Goal: Transaction & Acquisition: Book appointment/travel/reservation

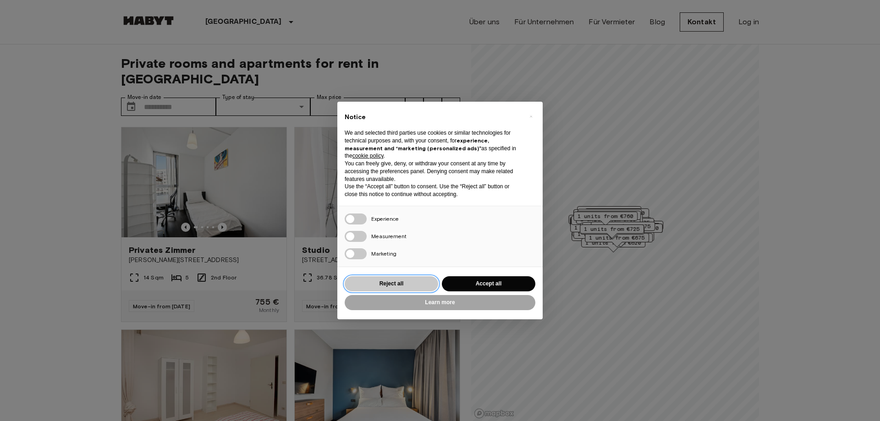
click at [411, 284] on button "Reject all" at bounding box center [392, 283] width 94 height 15
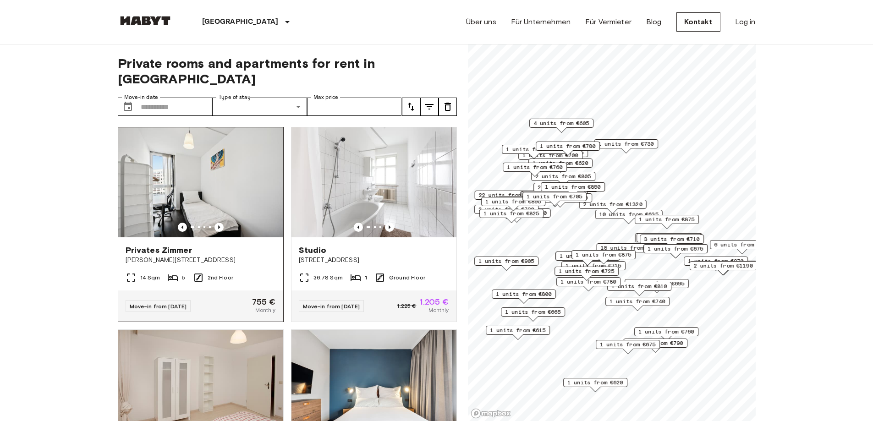
click at [179, 178] on img at bounding box center [200, 182] width 165 height 110
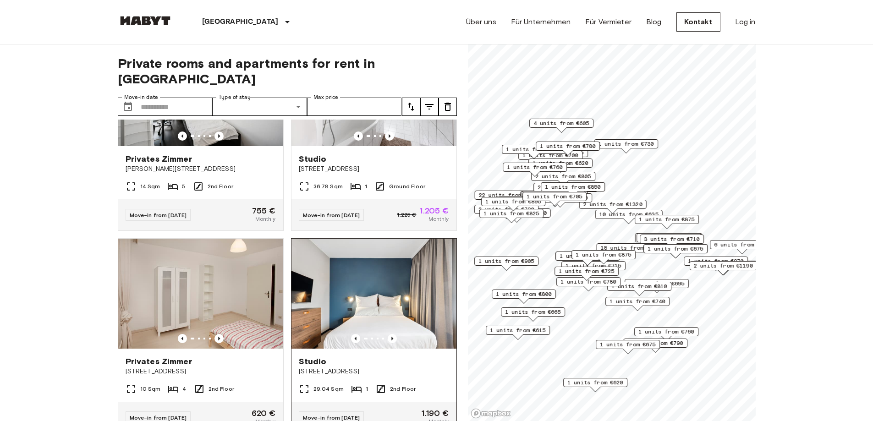
scroll to position [92, 0]
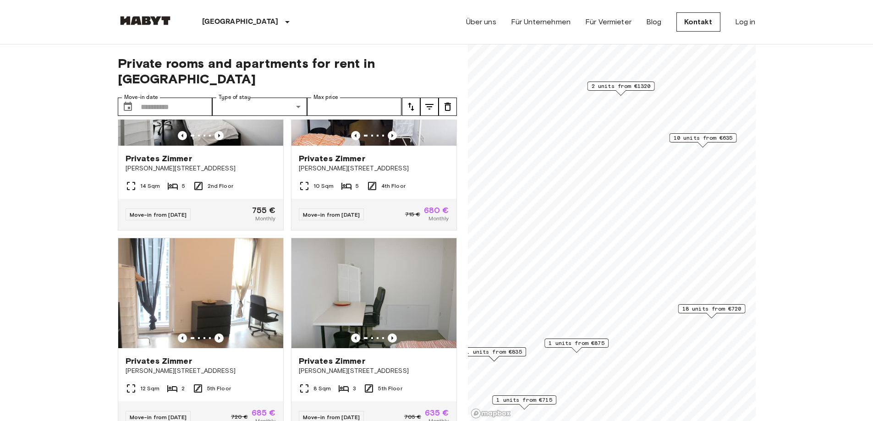
click at [708, 138] on span "10 units from €635" at bounding box center [703, 138] width 59 height 8
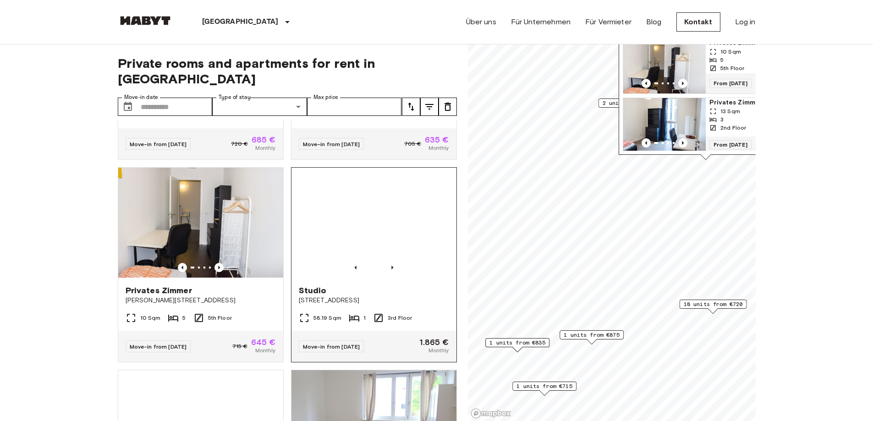
scroll to position [367, 0]
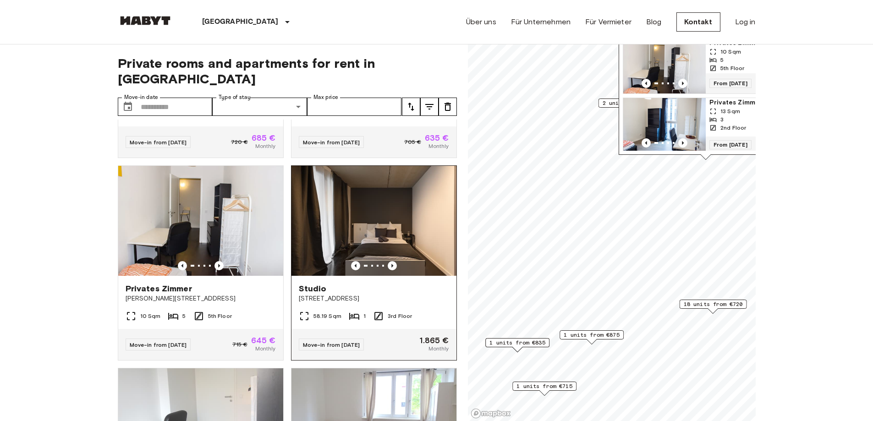
click at [362, 224] on img at bounding box center [374, 221] width 165 height 110
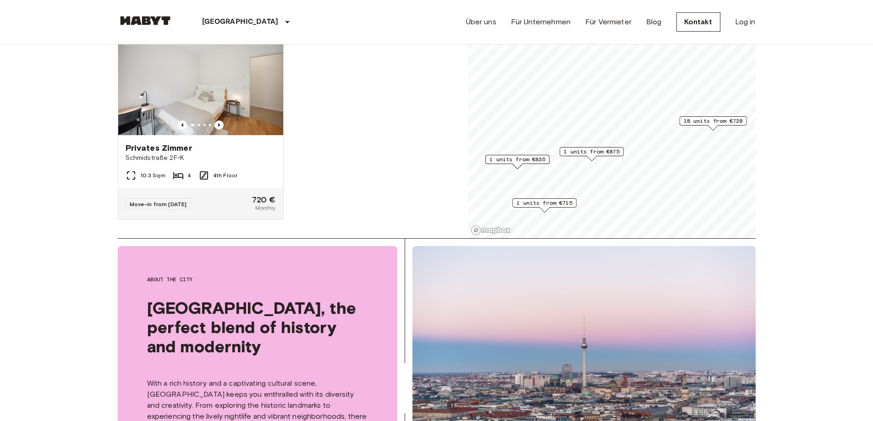
scroll to position [3438, 0]
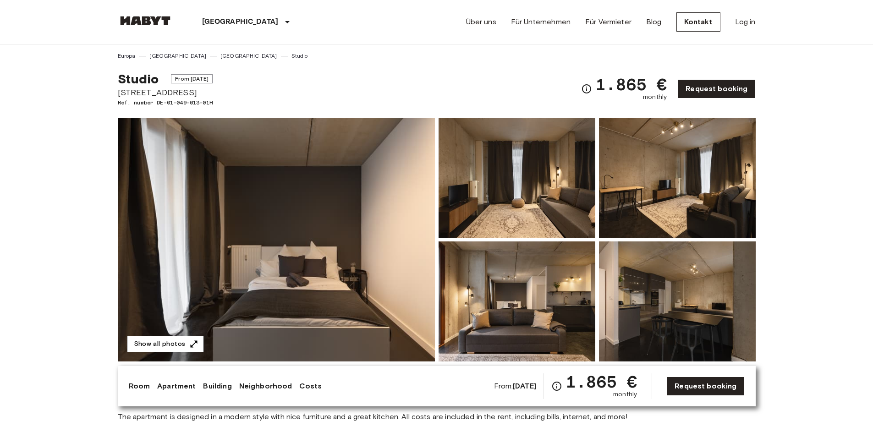
click at [183, 344] on button "Show all photos" at bounding box center [165, 344] width 77 height 17
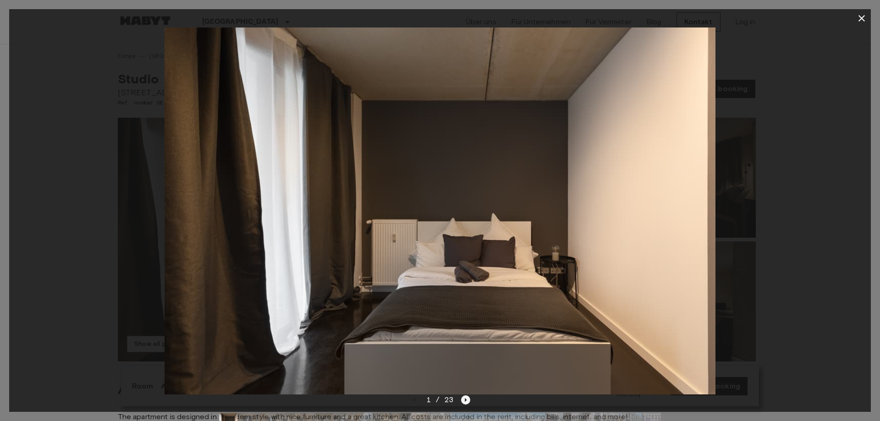
click at [466, 401] on icon "Next image" at bounding box center [465, 400] width 9 height 9
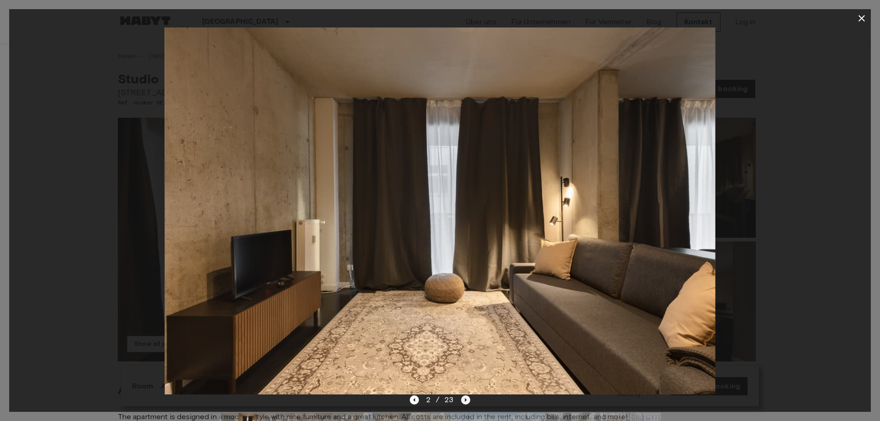
click at [466, 401] on icon "Next image" at bounding box center [465, 400] width 9 height 9
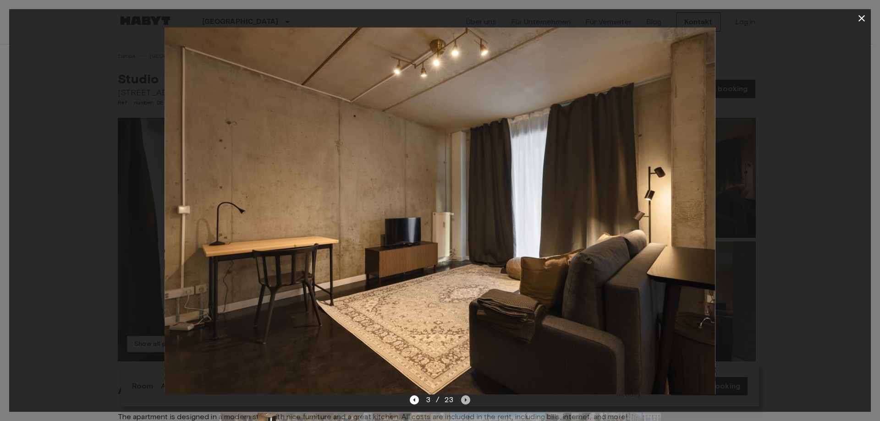
click at [466, 401] on icon "Next image" at bounding box center [465, 400] width 9 height 9
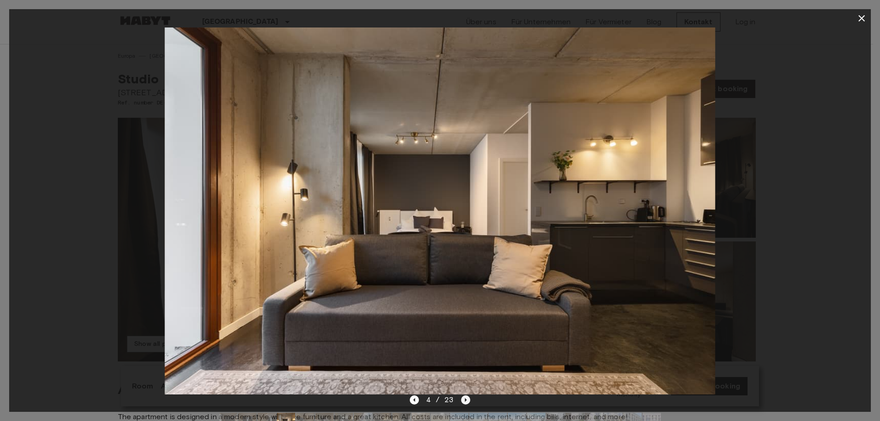
click at [466, 401] on icon "Next image" at bounding box center [465, 400] width 9 height 9
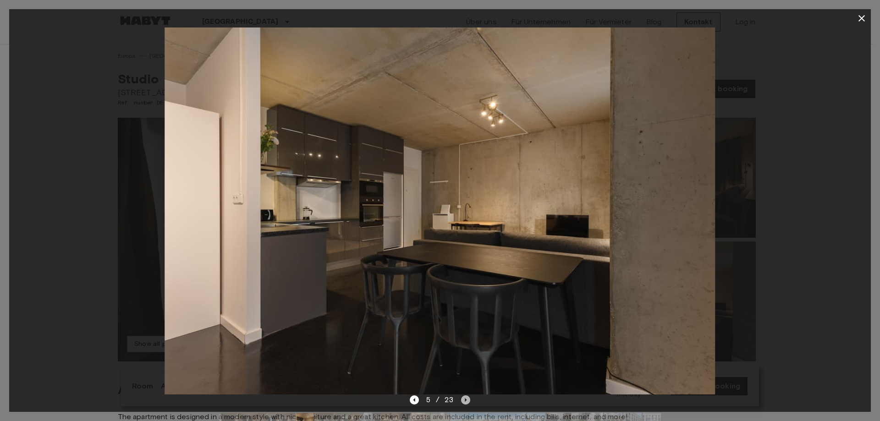
click at [466, 401] on icon "Next image" at bounding box center [465, 400] width 9 height 9
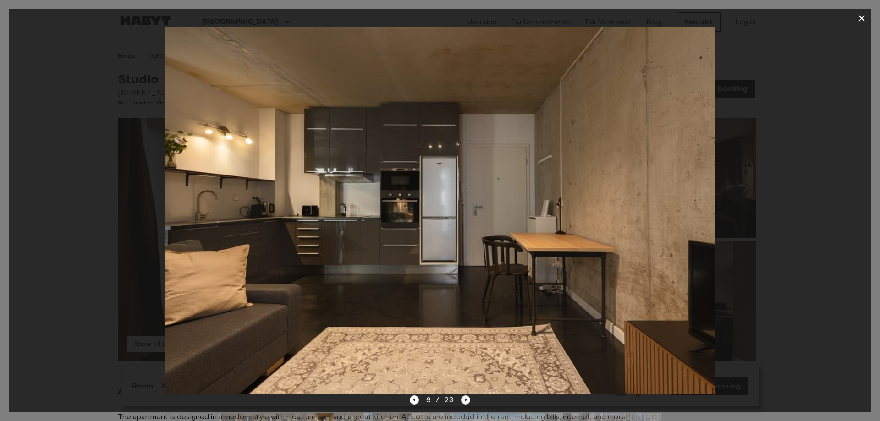
click at [468, 399] on icon "Next image" at bounding box center [465, 400] width 9 height 9
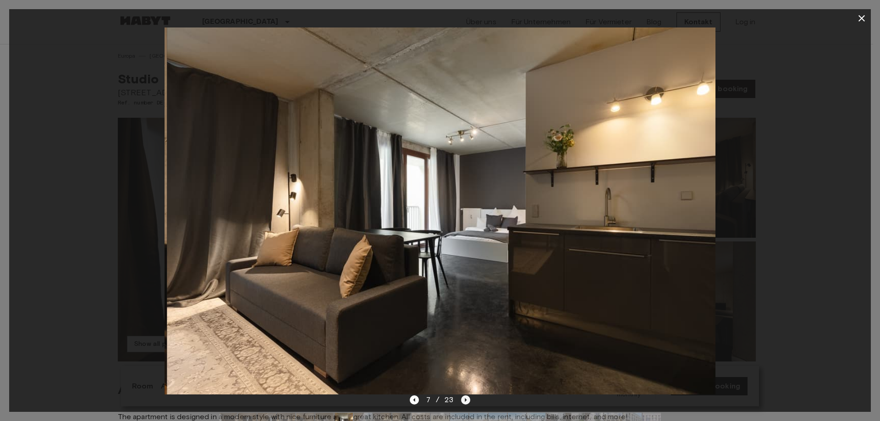
click at [468, 399] on icon "Next image" at bounding box center [465, 400] width 9 height 9
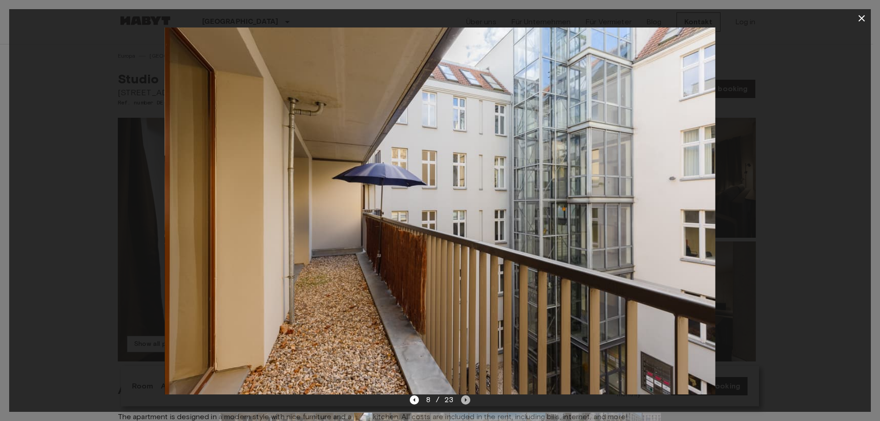
click at [468, 399] on icon "Next image" at bounding box center [465, 400] width 9 height 9
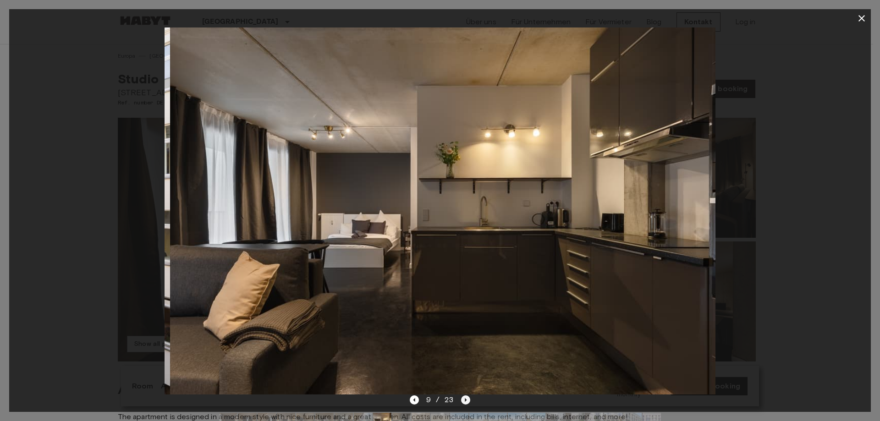
click at [468, 399] on icon "Next image" at bounding box center [465, 400] width 9 height 9
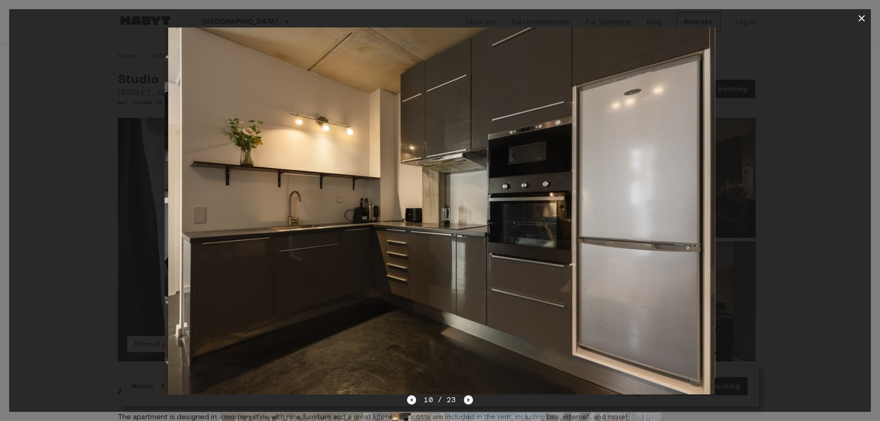
click at [468, 399] on icon "Next image" at bounding box center [469, 400] width 2 height 4
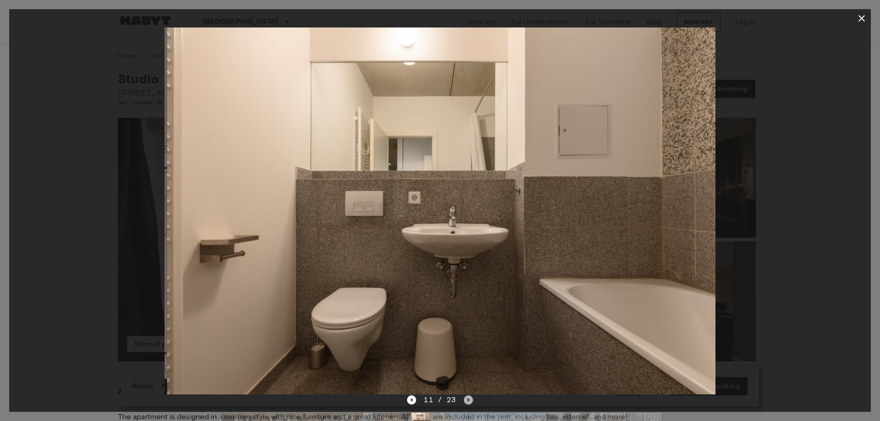
click at [468, 399] on icon "Next image" at bounding box center [469, 400] width 2 height 4
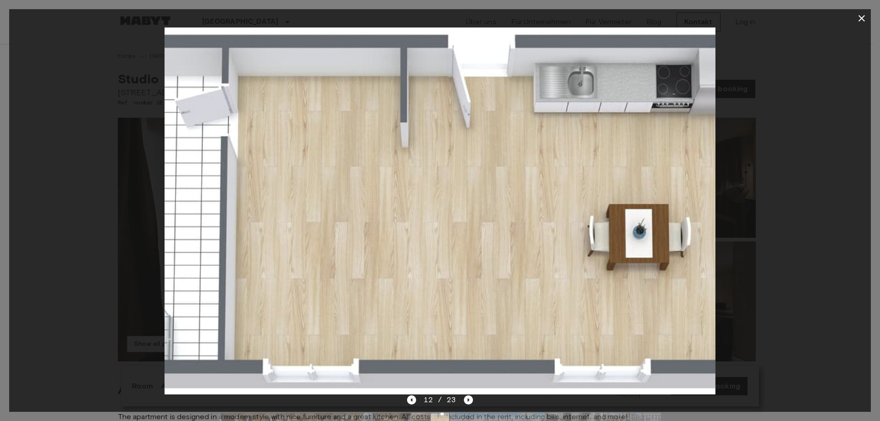
click at [417, 400] on div "12 / 23" at bounding box center [440, 400] width 66 height 11
click at [413, 399] on icon "Previous image" at bounding box center [412, 400] width 2 height 4
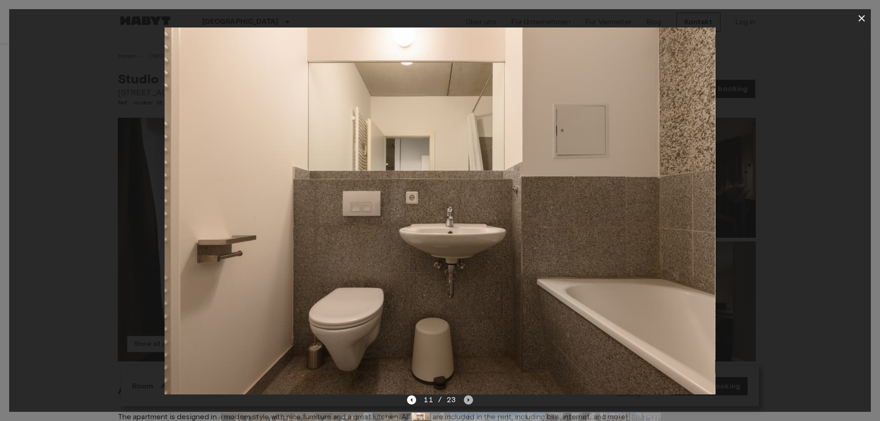
click at [469, 399] on icon "Next image" at bounding box center [468, 400] width 9 height 9
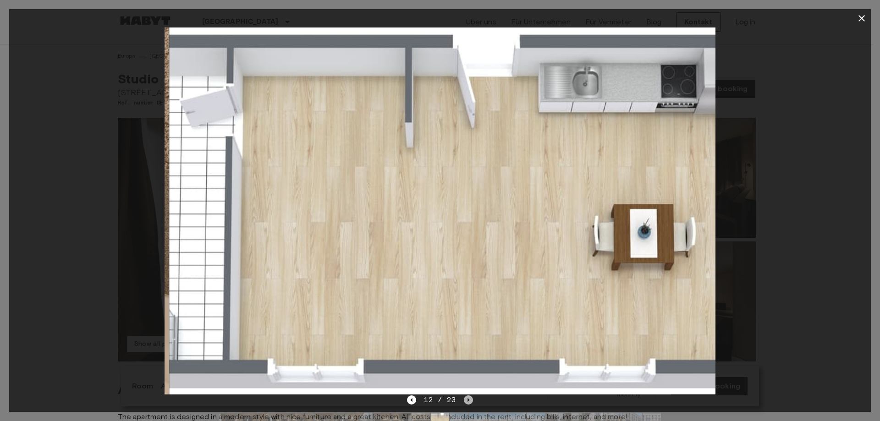
click at [469, 399] on icon "Next image" at bounding box center [468, 400] width 9 height 9
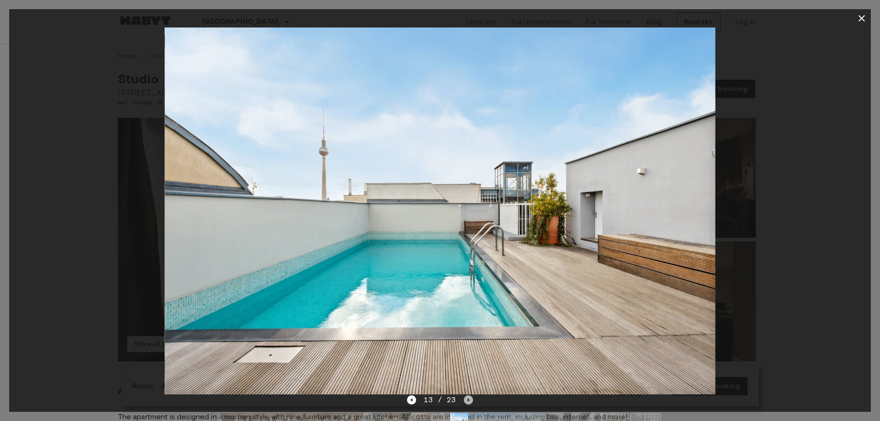
click at [469, 399] on icon "Next image" at bounding box center [468, 400] width 9 height 9
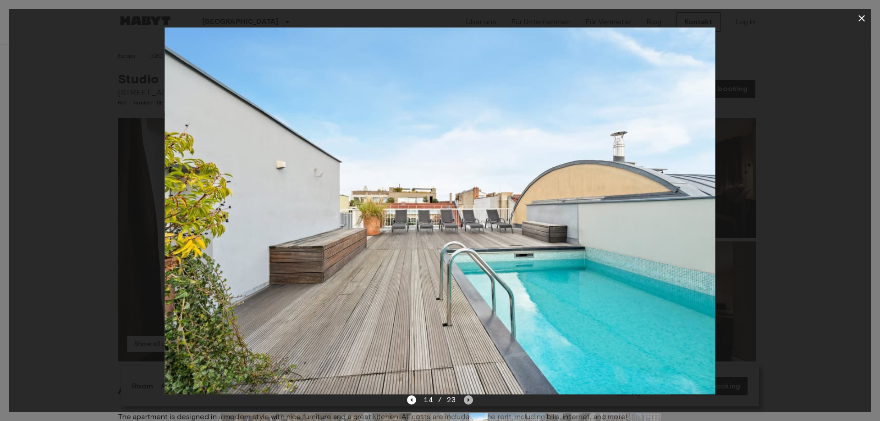
click at [469, 399] on icon "Next image" at bounding box center [468, 400] width 9 height 9
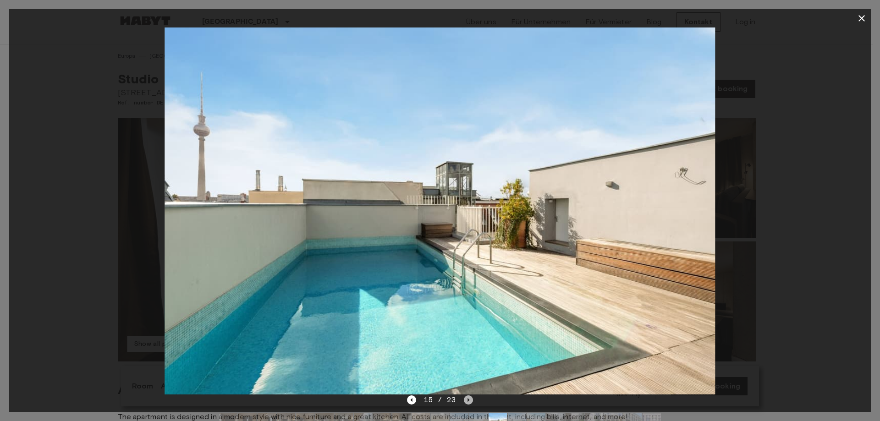
click at [469, 399] on icon "Next image" at bounding box center [468, 400] width 9 height 9
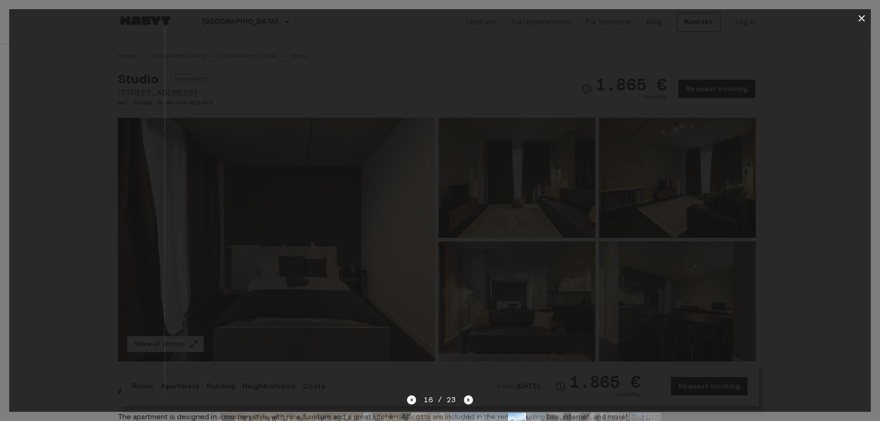
click at [469, 399] on icon "Next image" at bounding box center [468, 400] width 9 height 9
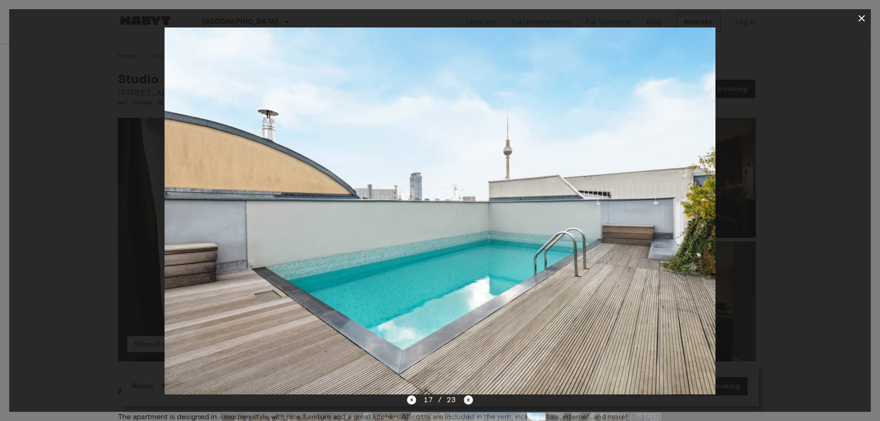
click at [469, 399] on icon "Next image" at bounding box center [468, 400] width 9 height 9
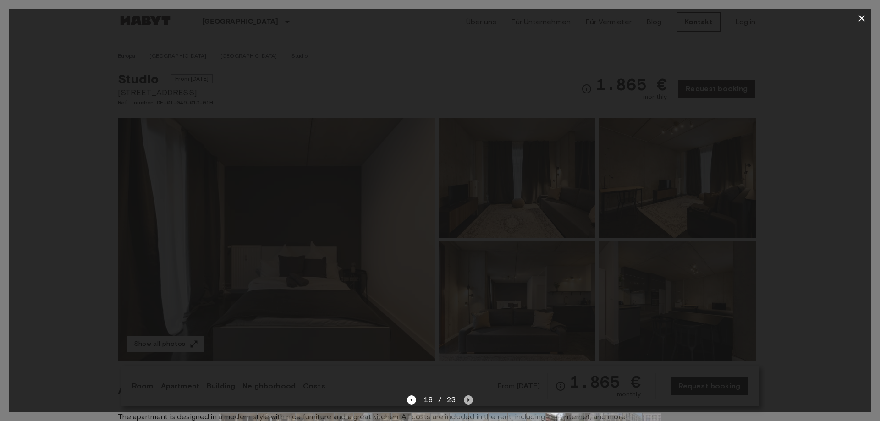
click at [469, 399] on icon "Next image" at bounding box center [468, 400] width 9 height 9
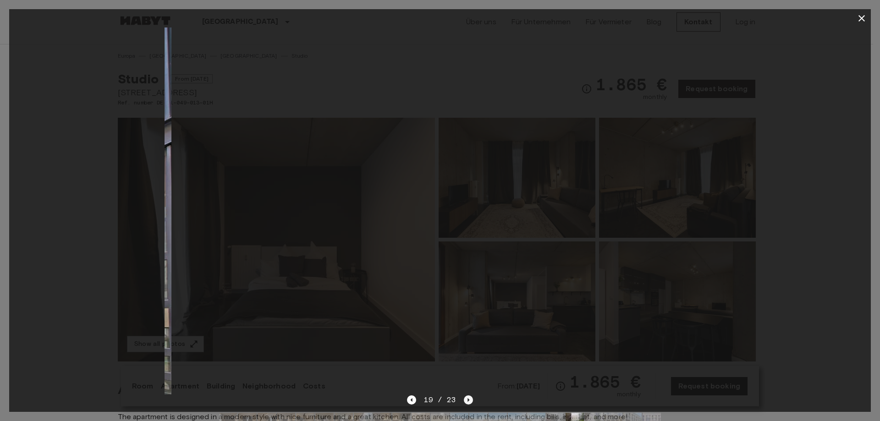
click at [469, 399] on icon "Next image" at bounding box center [468, 400] width 9 height 9
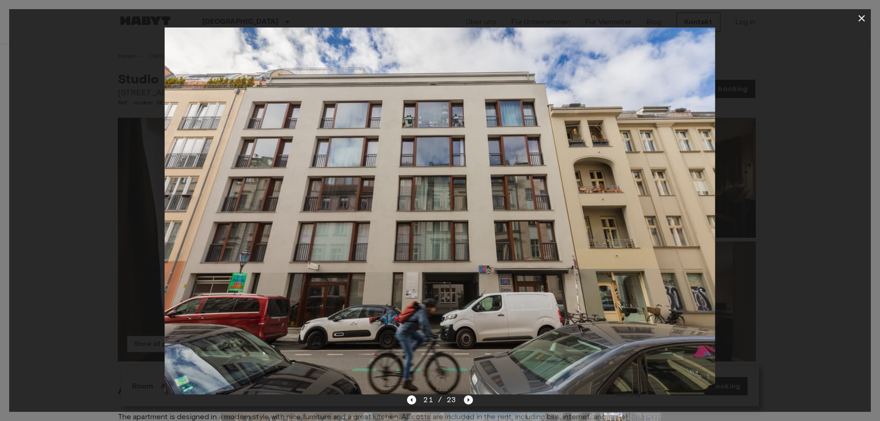
click at [469, 399] on icon "Next image" at bounding box center [468, 400] width 9 height 9
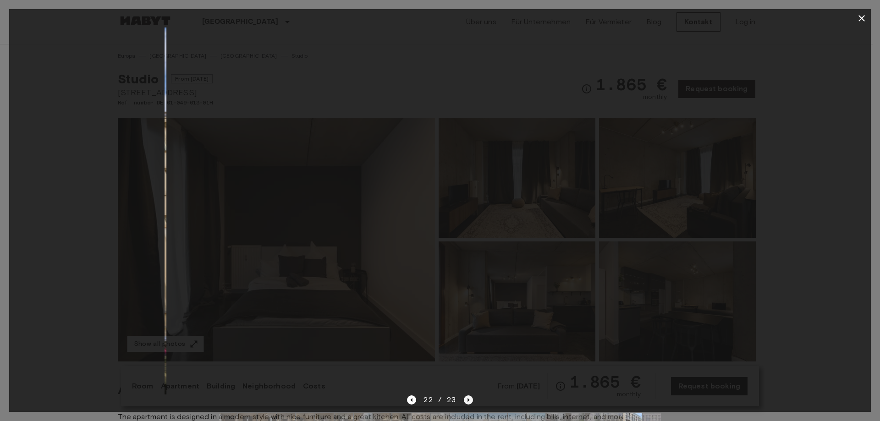
click at [469, 399] on icon "Next image" at bounding box center [468, 400] width 9 height 9
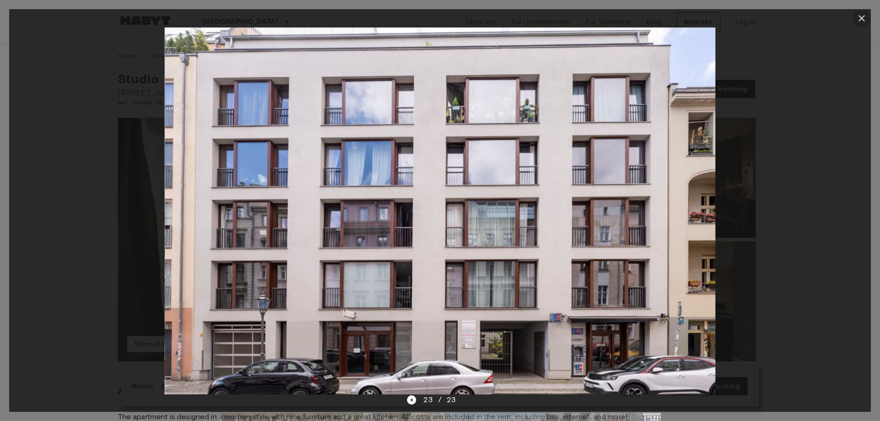
click at [864, 16] on icon "button" at bounding box center [862, 18] width 6 height 6
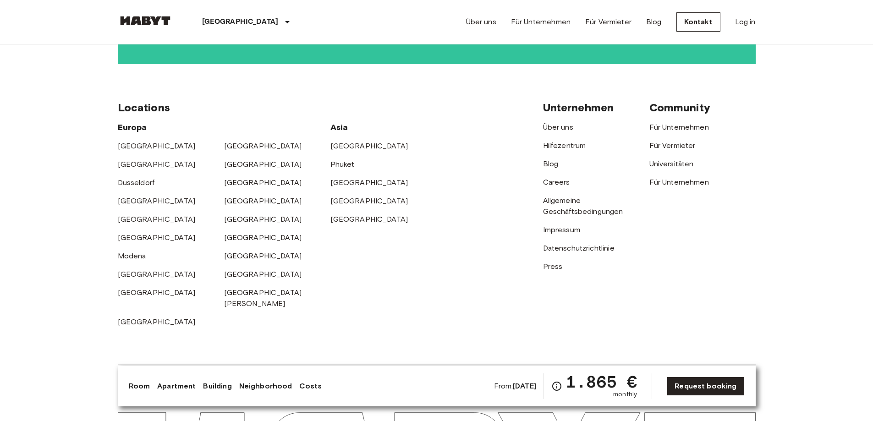
scroll to position [2121, 0]
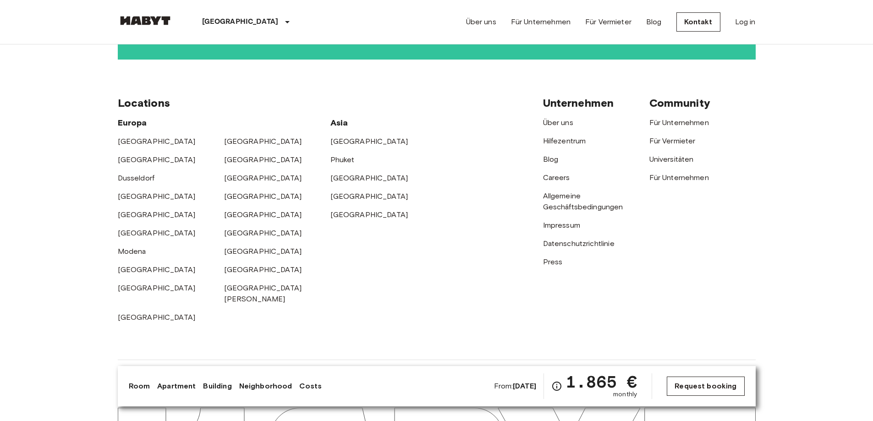
click at [699, 388] on link "Request booking" at bounding box center [705, 386] width 77 height 19
